Goal: Information Seeking & Learning: Understand process/instructions

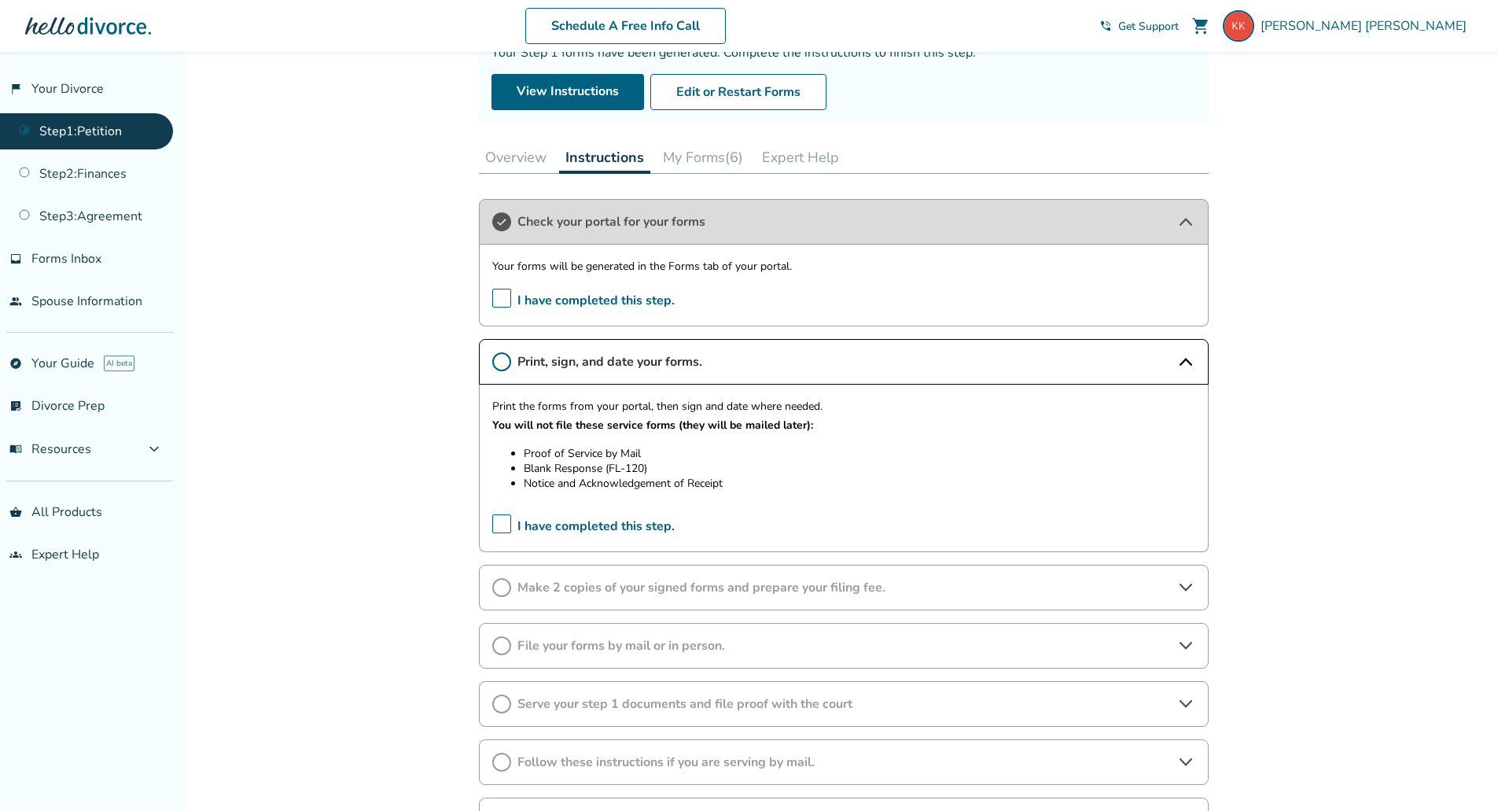
click at [1040, 593] on span "Make 2 copies of your signed forms and prepare your filing fee." at bounding box center [844, 587] width 653 height 17
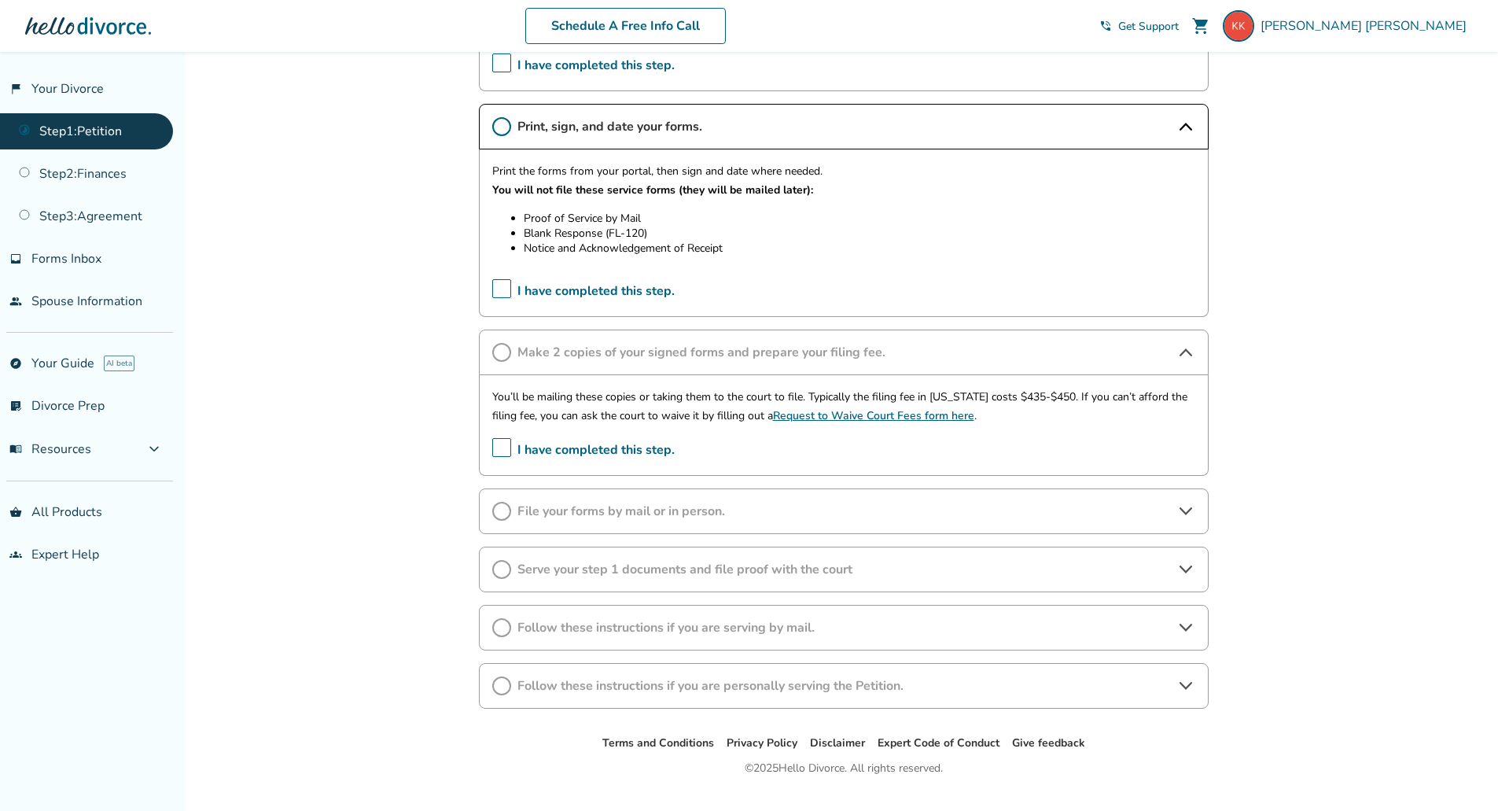
scroll to position [390, 0]
click at [806, 508] on span "File your forms by mail or in person." at bounding box center [844, 510] width 653 height 17
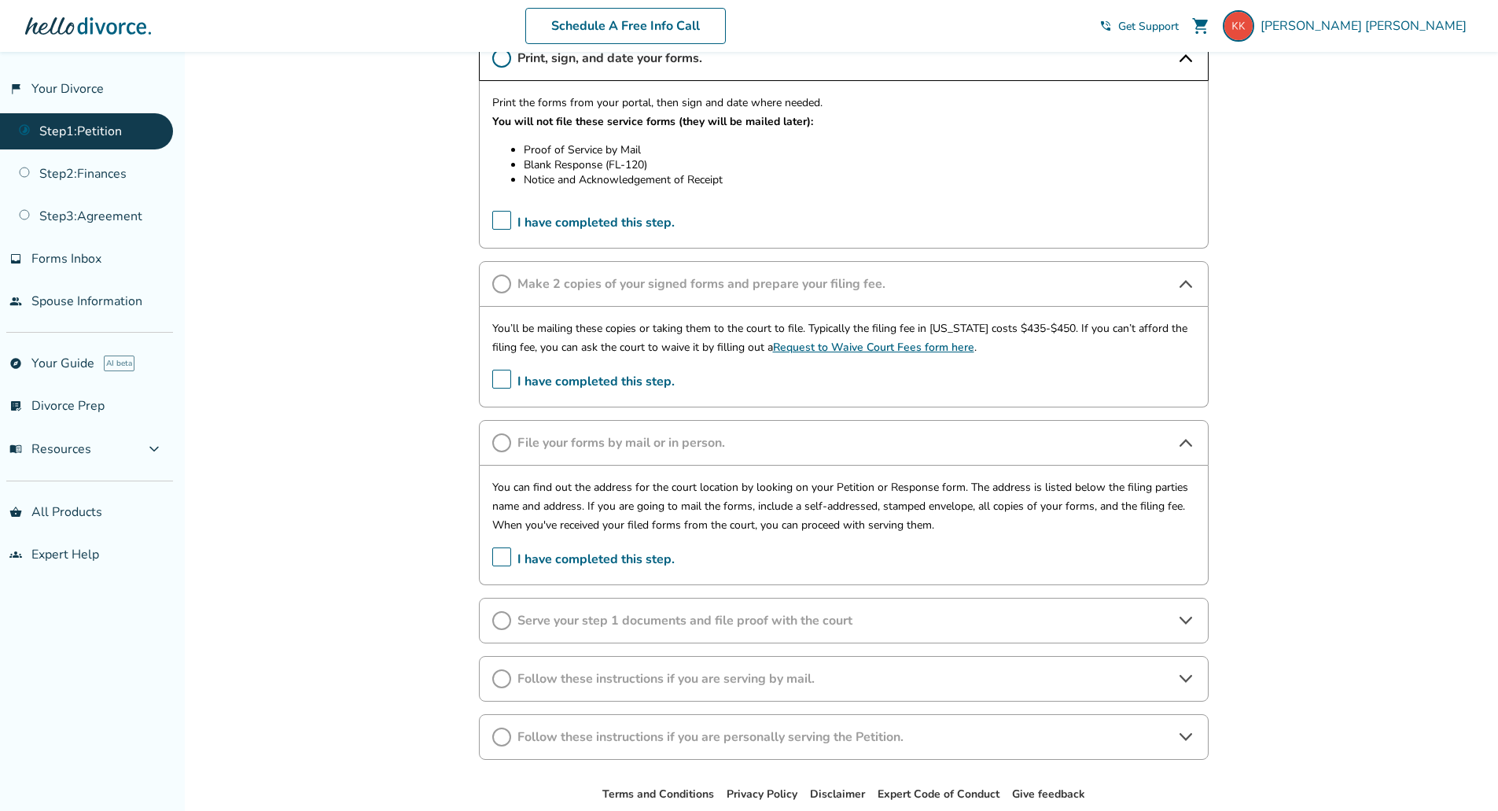
scroll to position [542, 0]
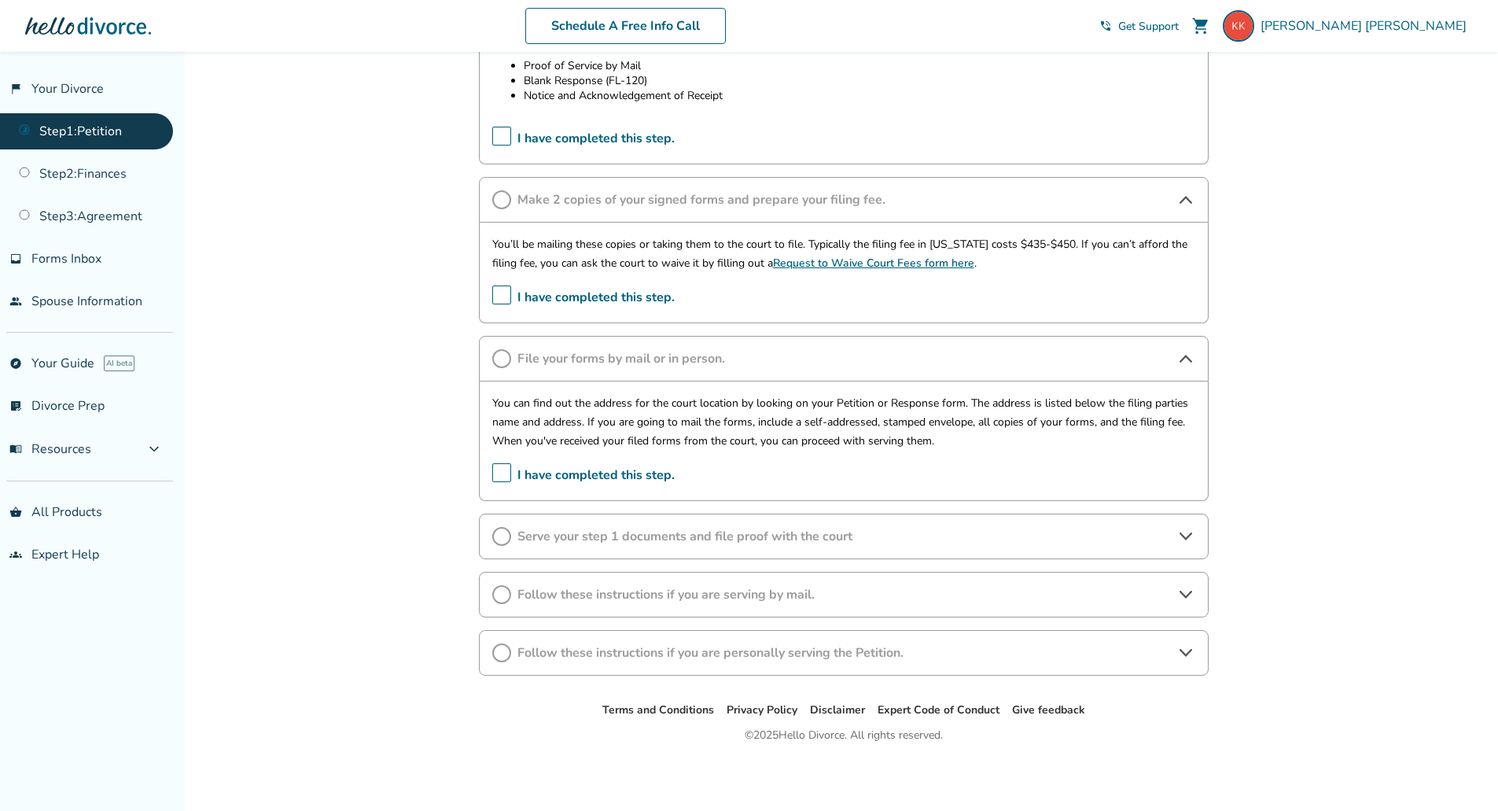
click at [1137, 532] on span "Serve your step 1 documents and file proof with the court" at bounding box center [844, 536] width 653 height 17
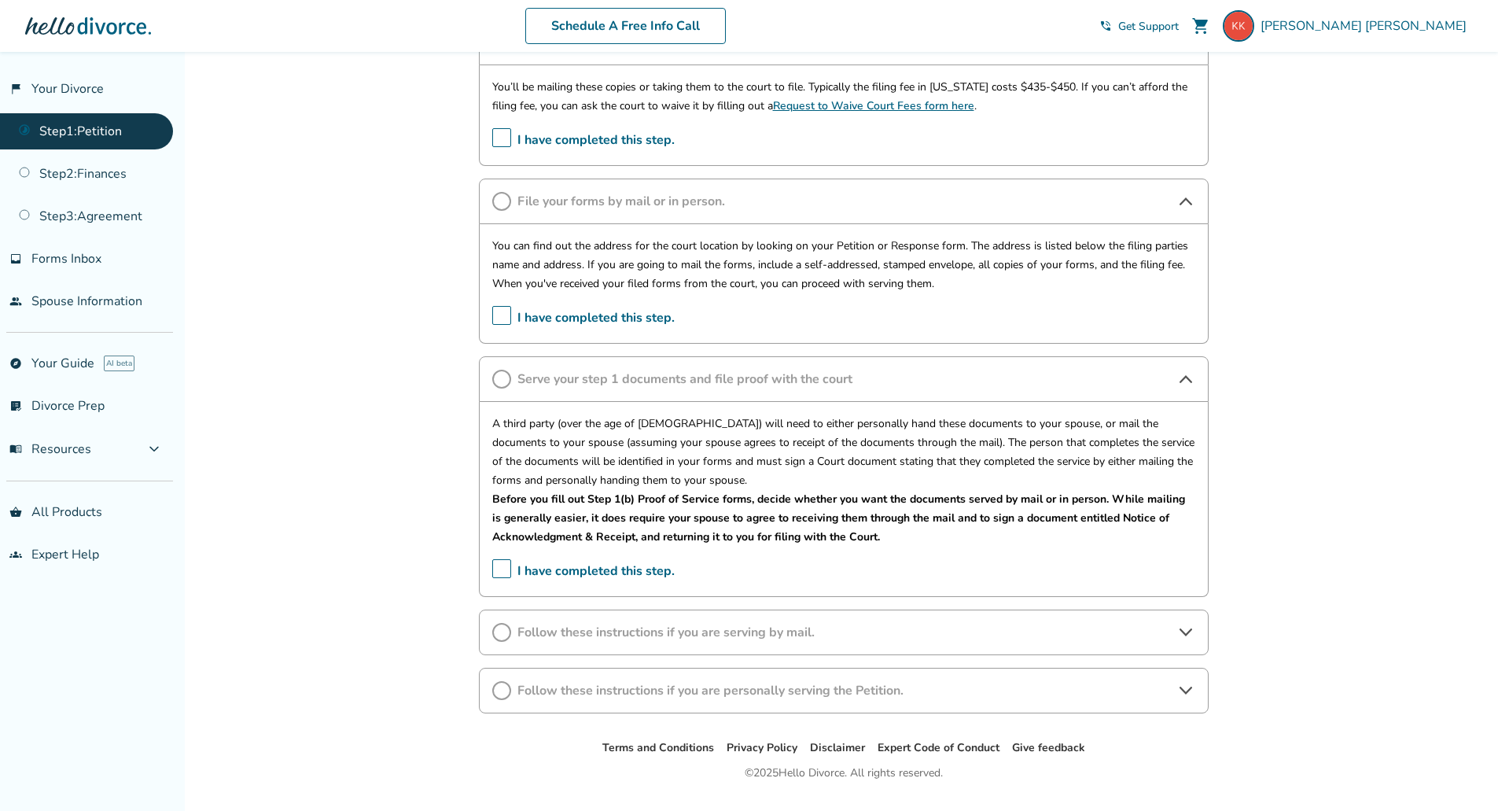
scroll to position [737, 0]
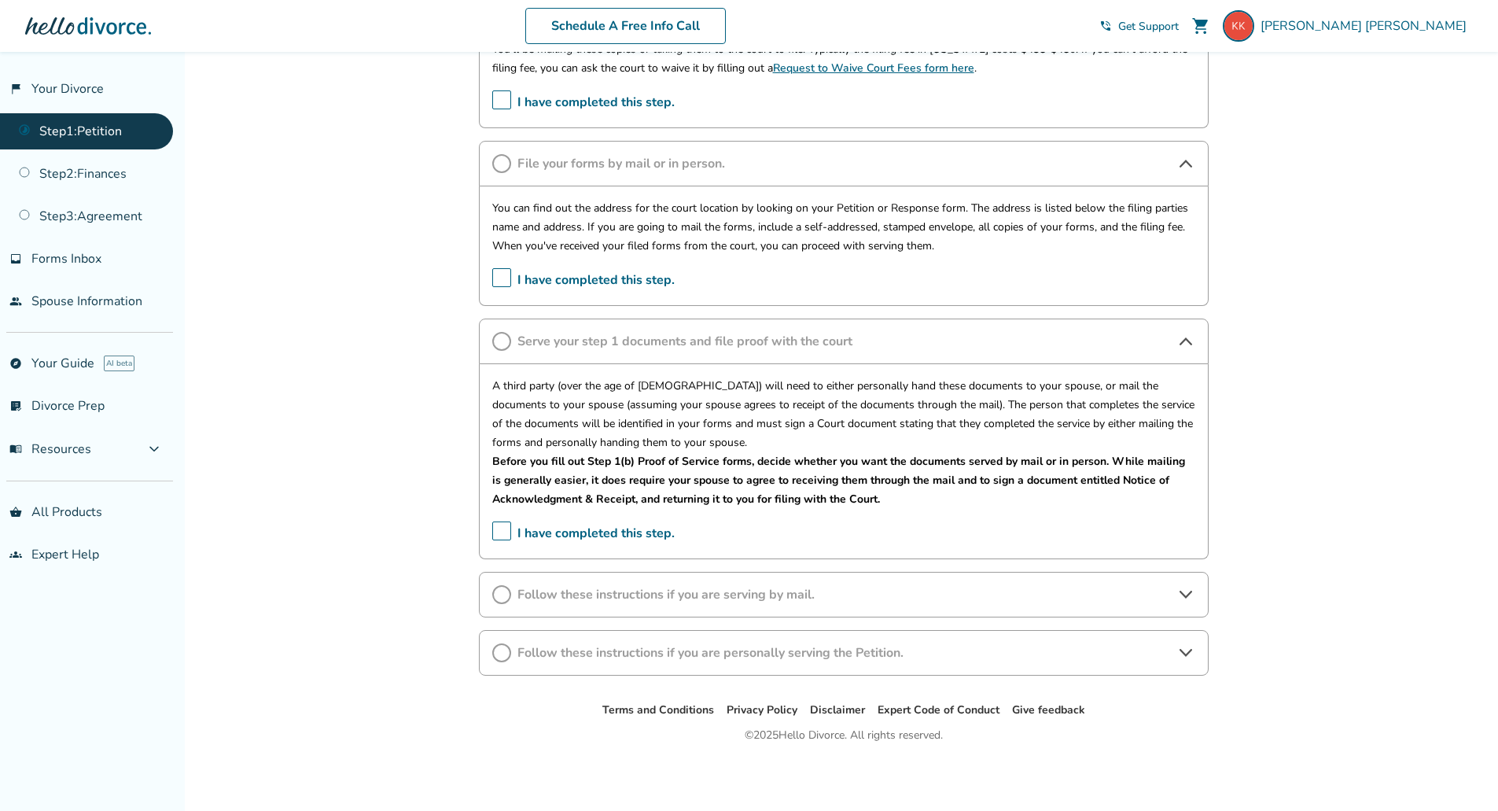
click at [949, 599] on span "Follow these instructions if you are serving by mail." at bounding box center [844, 594] width 653 height 17
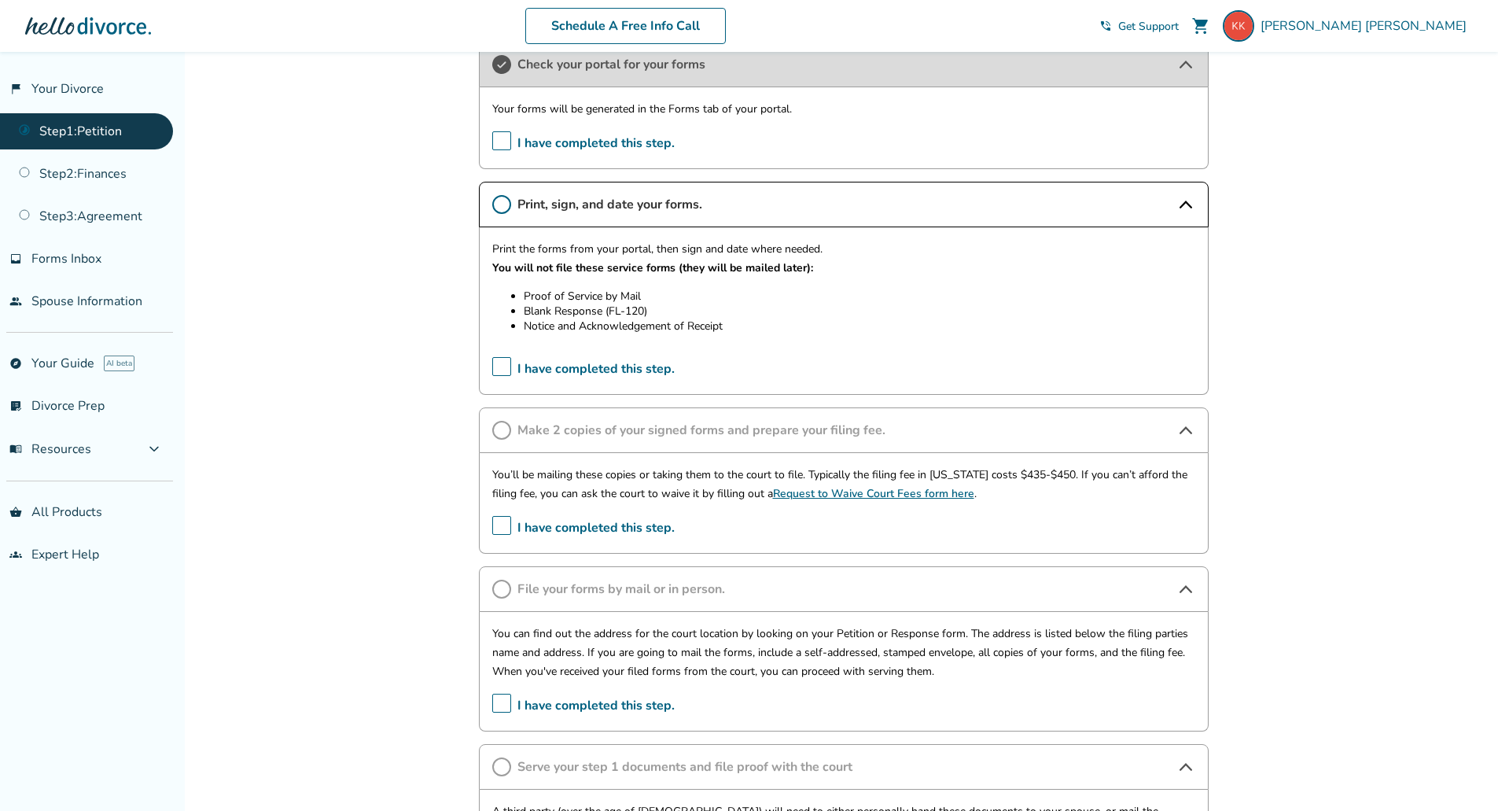
scroll to position [265, 0]
